Goal: Find specific page/section: Find specific page/section

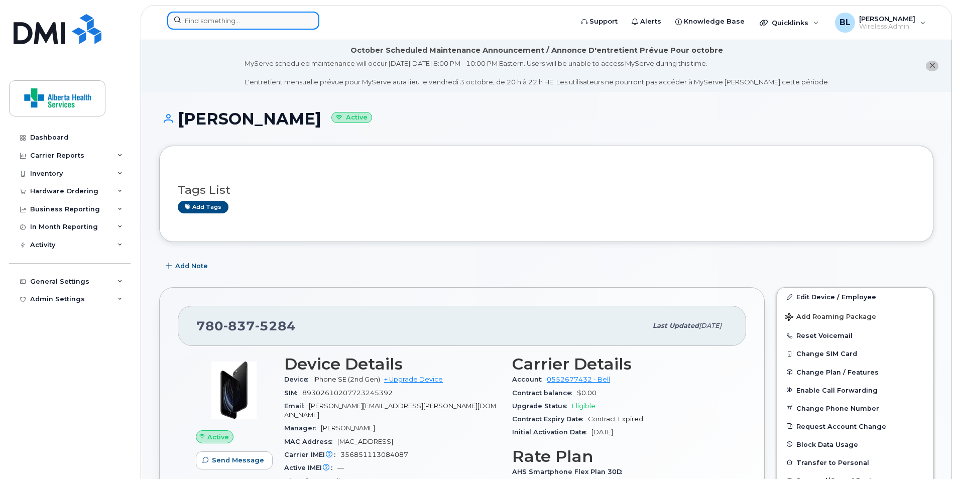
click at [249, 25] on input at bounding box center [243, 21] width 152 height 18
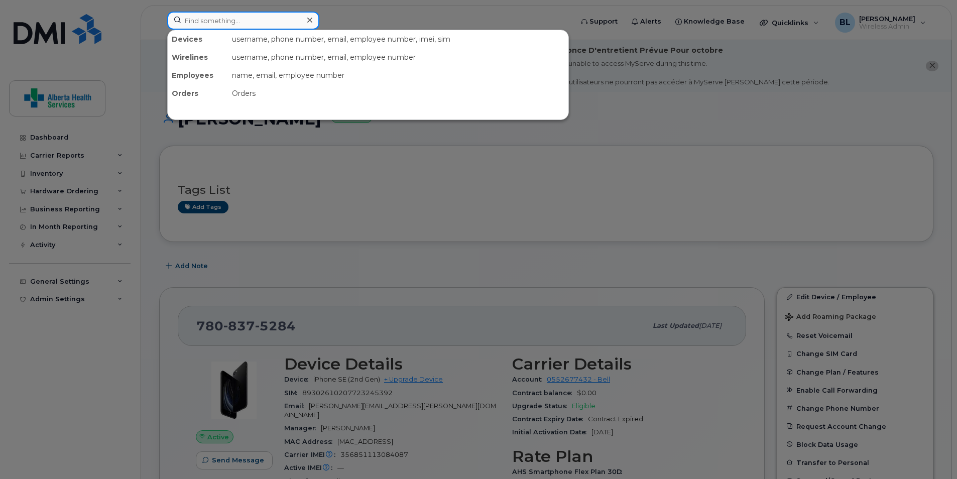
paste input "[PHONE_NUMBER]"
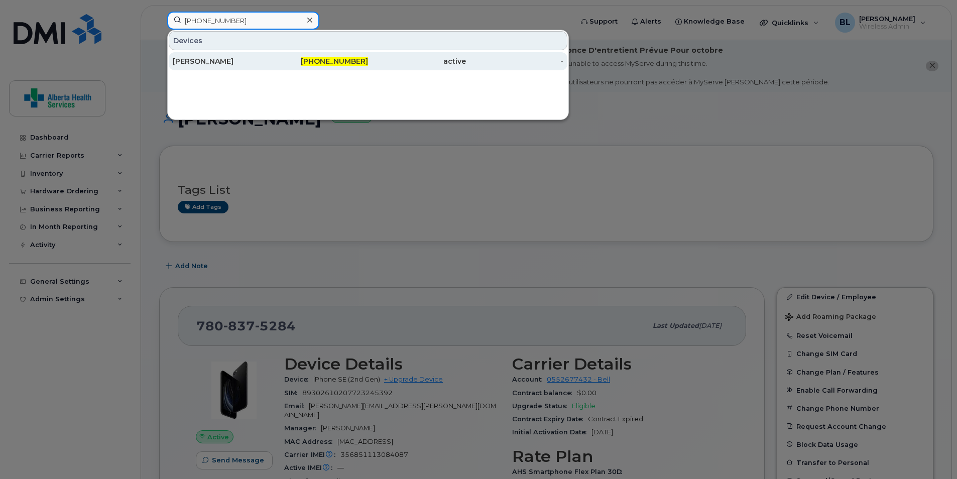
type input "[PHONE_NUMBER]"
drag, startPoint x: 189, startPoint y: 59, endPoint x: 198, endPoint y: 66, distance: 11.4
click at [189, 59] on div "[PERSON_NAME]" at bounding box center [222, 61] width 98 height 10
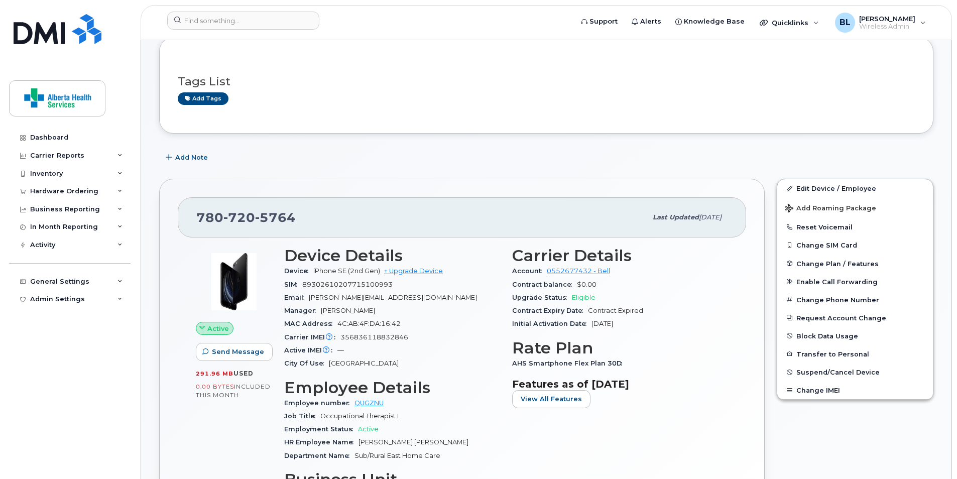
scroll to position [151, 0]
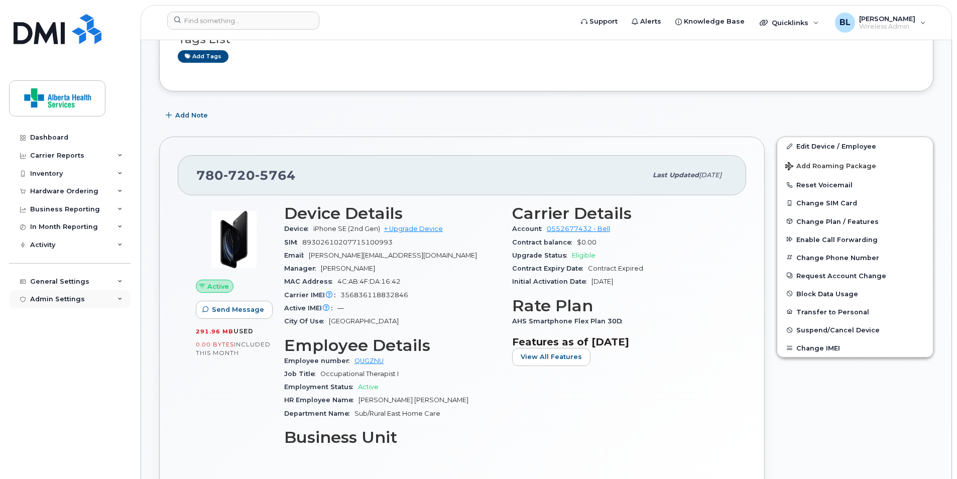
click at [68, 297] on div "Admin Settings" at bounding box center [57, 299] width 55 height 8
